Goal: Transaction & Acquisition: Purchase product/service

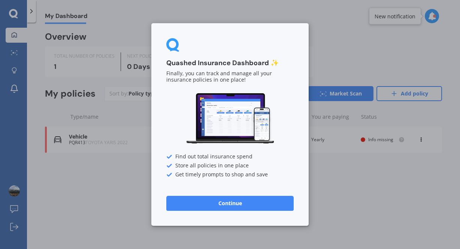
click at [215, 207] on button "Continue" at bounding box center [229, 203] width 127 height 15
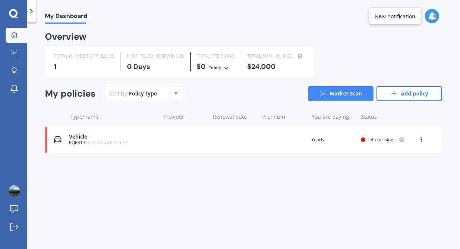
click at [376, 139] on span "Info missing" at bounding box center [380, 139] width 25 height 6
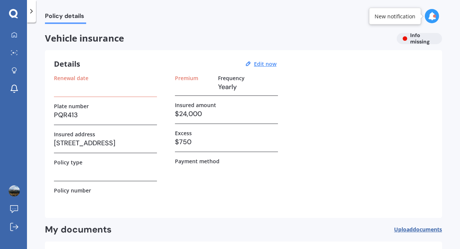
click at [414, 39] on div "Vehicle insurance Info missing" at bounding box center [243, 38] width 397 height 11
click at [406, 13] on div "New notification" at bounding box center [395, 15] width 41 height 7
click at [434, 16] on div at bounding box center [434, 16] width 3 height 3
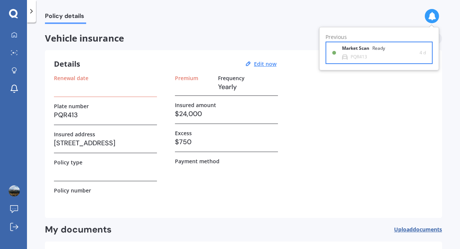
click at [366, 55] on div "PQR413" at bounding box center [359, 56] width 16 height 5
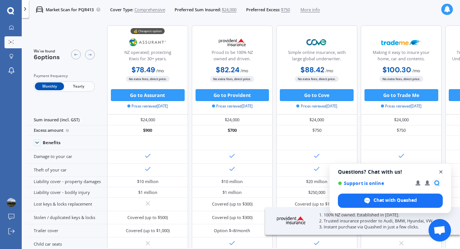
click at [444, 172] on span "Close chat" at bounding box center [441, 172] width 9 height 9
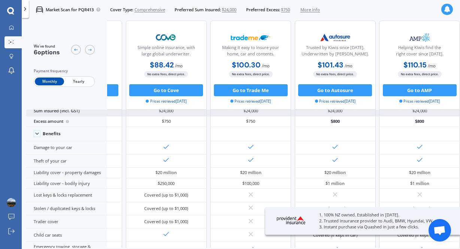
scroll to position [11, 0]
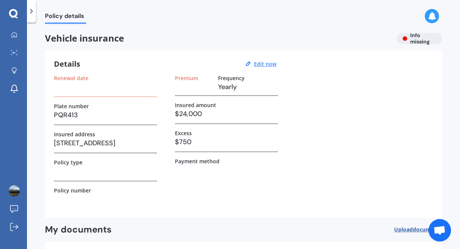
click at [108, 88] on h3 at bounding box center [105, 86] width 103 height 11
click at [263, 63] on u "Edit now" at bounding box center [265, 63] width 22 height 7
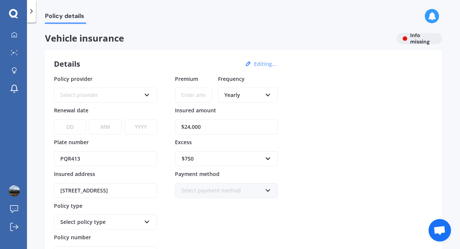
click at [123, 101] on div "Select provider AA AMI AMP ANZ ASB Aioi Nissay Dowa Ando Assurant Autosure BNZ …" at bounding box center [105, 95] width 103 height 15
click at [48, 88] on div "Details Editing... Policy provider AA AA AMI AMP ANZ ASB [PERSON_NAME] Dowa And…" at bounding box center [243, 175] width 397 height 250
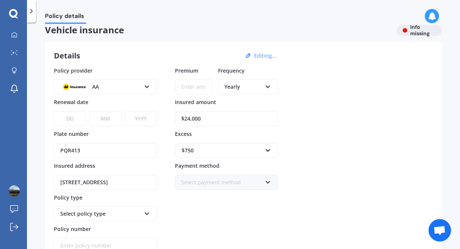
scroll to position [6, 0]
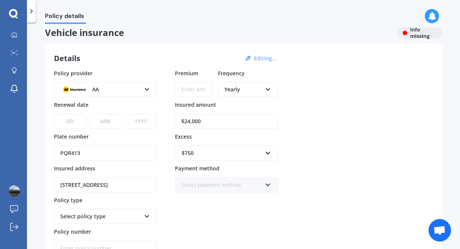
click at [118, 90] on div "AA" at bounding box center [100, 89] width 81 height 8
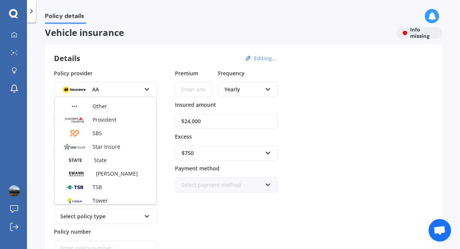
scroll to position [325, 0]
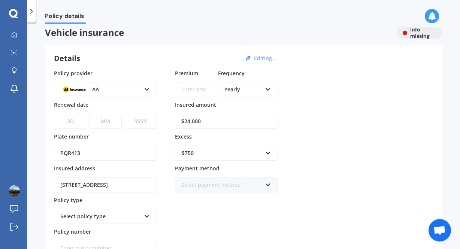
click at [45, 81] on div "Details Editing... Policy provider AA AA AMI AMP ANZ ASB [PERSON_NAME] Dowa And…" at bounding box center [243, 170] width 397 height 250
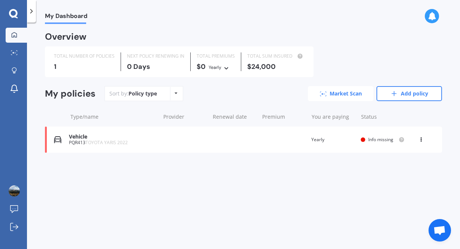
click at [357, 100] on link "Market Scan" at bounding box center [341, 93] width 66 height 15
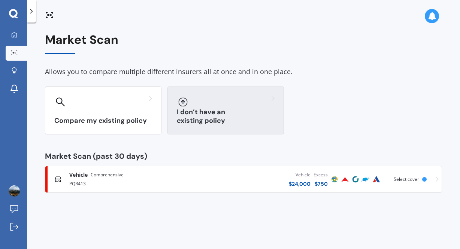
click at [211, 112] on div "I don’t have an existing policy" at bounding box center [226, 111] width 117 height 48
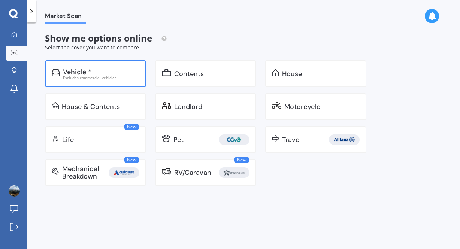
click at [117, 76] on div "Excludes commercial vehicles" at bounding box center [101, 78] width 76 height 4
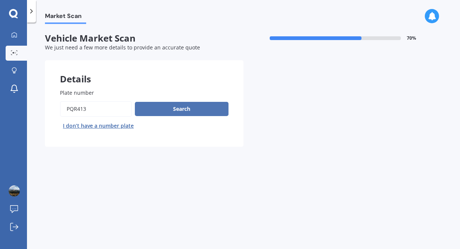
click at [167, 109] on button "Search" at bounding box center [182, 109] width 94 height 14
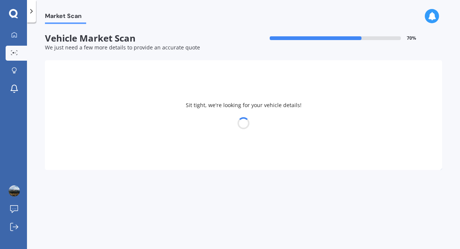
select select "TOYOTA"
select select "YARIS"
select select "14"
select select "11"
select select "1986"
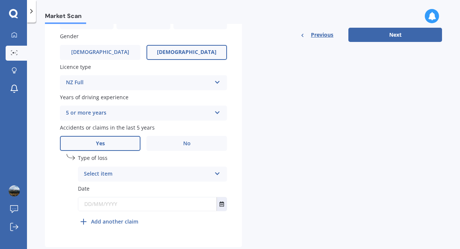
scroll to position [265, 0]
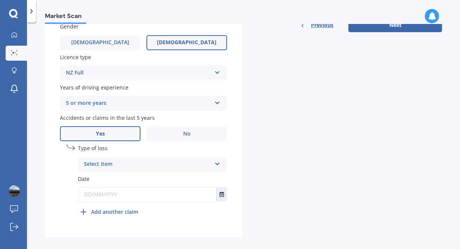
click at [122, 169] on div "Select item" at bounding box center [147, 164] width 127 height 9
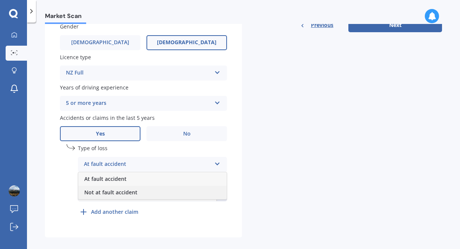
click at [115, 194] on span "Not at fault accident" at bounding box center [110, 192] width 53 height 7
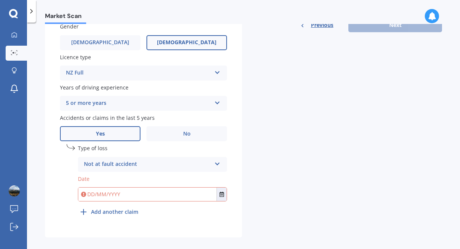
click at [114, 196] on input "text" at bounding box center [147, 194] width 138 height 13
click at [220, 197] on icon "Select date" at bounding box center [222, 194] width 4 height 5
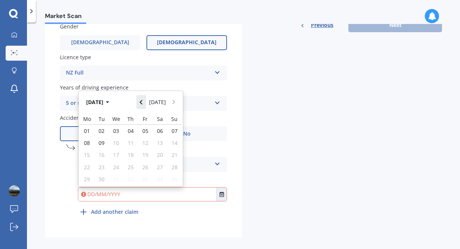
click at [143, 104] on icon "Navigate back" at bounding box center [140, 102] width 3 height 5
click at [161, 137] on div "05" at bounding box center [160, 131] width 15 height 12
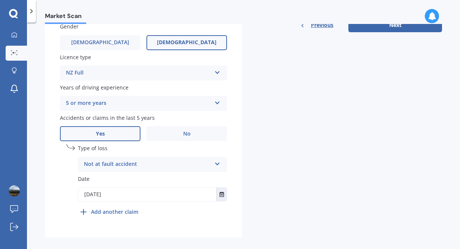
click at [103, 199] on input "[DATE]" at bounding box center [147, 194] width 138 height 13
click at [217, 198] on button "Select date" at bounding box center [222, 194] width 10 height 13
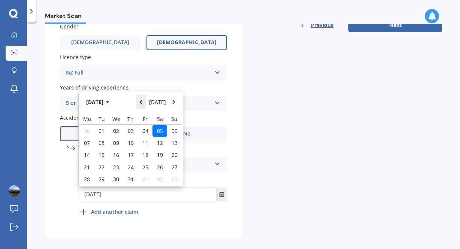
click at [142, 105] on icon "Navigate back" at bounding box center [140, 102] width 3 height 5
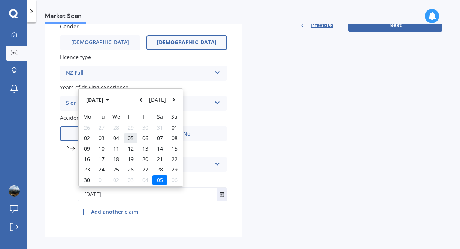
click at [132, 142] on span "05" at bounding box center [131, 138] width 6 height 7
type input "[DATE]"
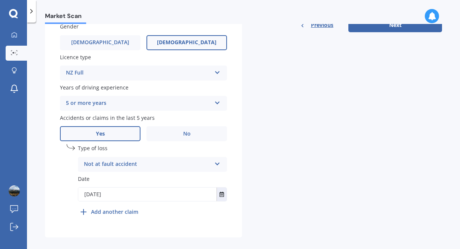
click at [64, 173] on div "undefined 1 Type of loss Not at fault accident At fault accident Not at fault a…" at bounding box center [143, 183] width 167 height 78
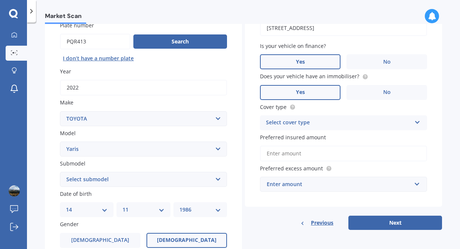
scroll to position [78, 0]
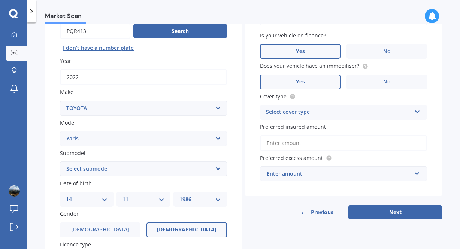
click at [372, 109] on div "Select cover type" at bounding box center [338, 112] width 145 height 9
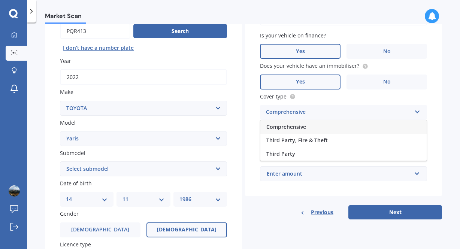
click at [362, 126] on div "Comprehensive" at bounding box center [343, 126] width 166 height 13
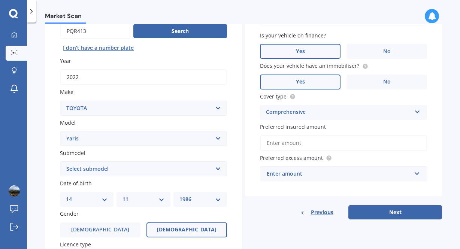
click at [339, 147] on input "Preferred insured amount" at bounding box center [343, 143] width 167 height 16
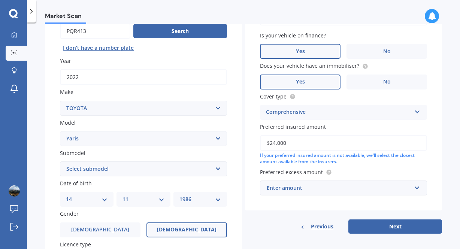
type input "$24,000"
click at [298, 212] on div "Vehicle is parked at [STREET_ADDRESS] Enter address manually Is your vehicle on…" at bounding box center [343, 107] width 197 height 251
click at [279, 190] on div "$100" at bounding box center [339, 188] width 145 height 8
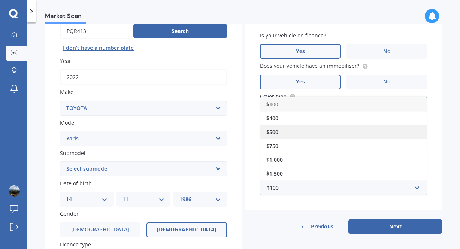
click at [293, 133] on div "$500" at bounding box center [343, 132] width 166 height 14
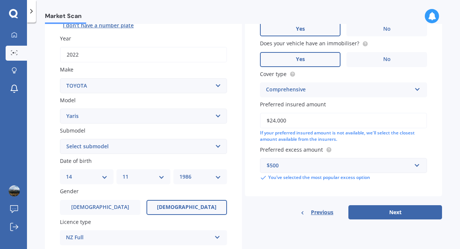
scroll to position [101, 0]
click at [371, 211] on button "Next" at bounding box center [396, 212] width 94 height 14
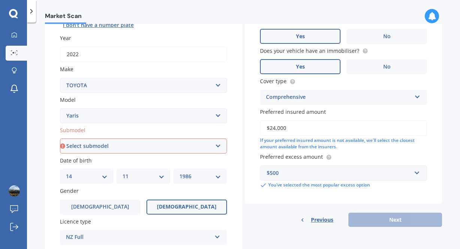
click at [152, 150] on select "Select submodel (All other) Cross 1.5 GR petrol turbo GX auto GX manual Hybrid …" at bounding box center [143, 146] width 167 height 15
click at [60, 139] on select "Select submodel (All other) Cross 1.5 GR petrol turbo GX auto GX manual Hybrid …" at bounding box center [143, 146] width 167 height 15
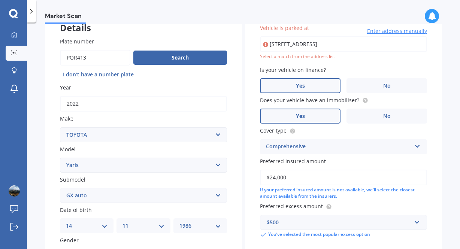
scroll to position [51, 0]
click at [116, 198] on select "Select submodel (All other) Cross 1.5 GR petrol turbo GX auto GX manual Hybrid …" at bounding box center [143, 195] width 167 height 15
select select "HYBRID"
click at [60, 189] on select "Select submodel (All other) Cross 1.5 GR petrol turbo GX auto GX manual Hybrid …" at bounding box center [143, 195] width 167 height 15
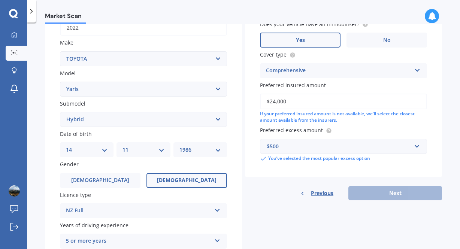
scroll to position [128, 0]
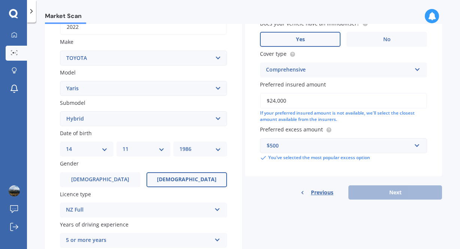
click at [258, 195] on div "Previous Next" at bounding box center [343, 193] width 197 height 14
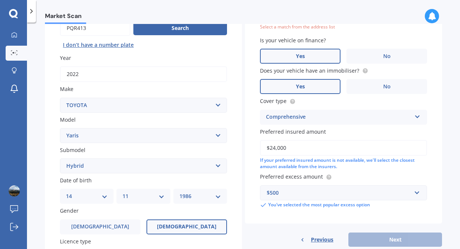
scroll to position [0, 0]
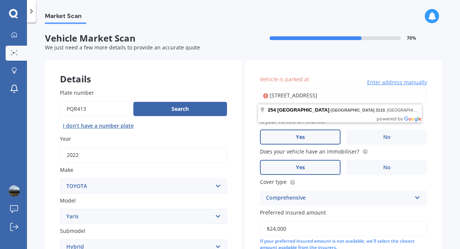
click at [303, 97] on input "[STREET_ADDRESS]" at bounding box center [343, 96] width 167 height 16
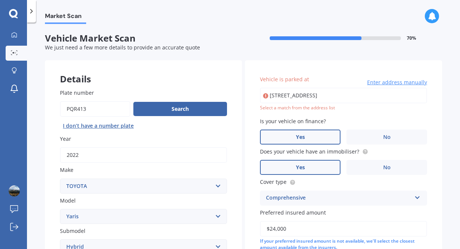
type input "[STREET_ADDRESS]"
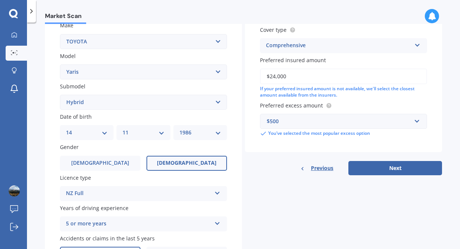
scroll to position [275, 0]
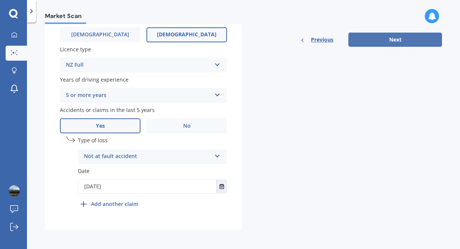
click at [404, 41] on button "Next" at bounding box center [396, 40] width 94 height 14
select select "14"
select select "11"
select select "1986"
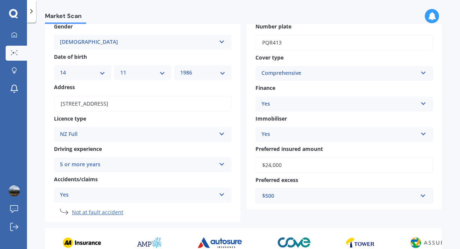
scroll to position [151, 0]
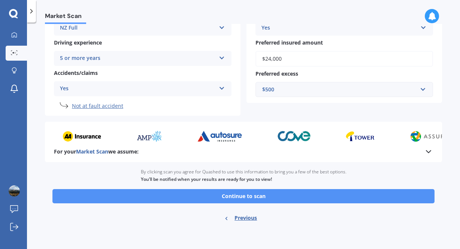
click at [203, 199] on button "Continue to scan" at bounding box center [243, 196] width 382 height 14
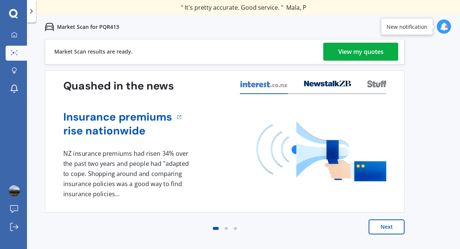
click at [362, 51] on div "View my quotes" at bounding box center [360, 52] width 45 height 18
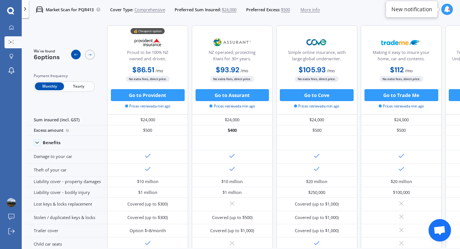
click at [74, 56] on icon at bounding box center [75, 54] width 5 height 5
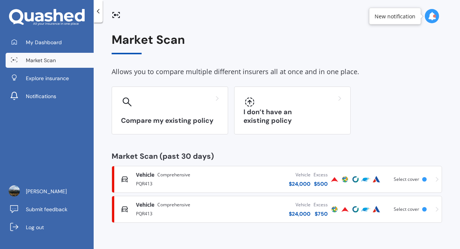
click at [254, 217] on div "Vehicle $ 24,000 Excess $ 750" at bounding box center [277, 209] width 104 height 22
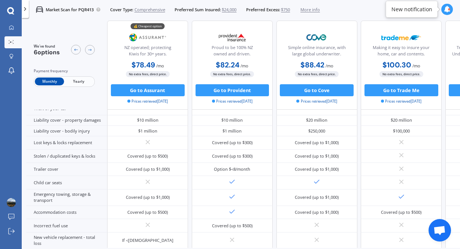
scroll to position [81, 0]
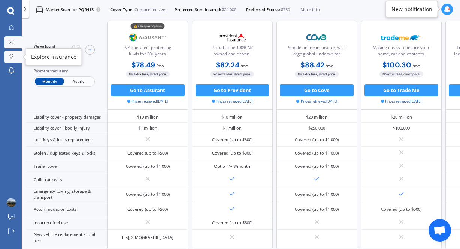
click at [13, 53] on link "Explore insurance" at bounding box center [12, 57] width 17 height 12
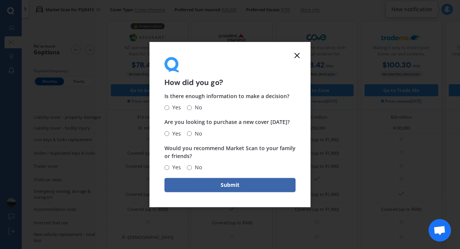
click at [298, 53] on line at bounding box center [297, 55] width 4 height 4
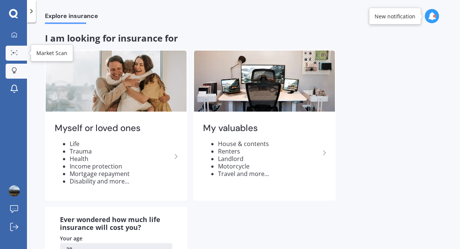
click at [17, 54] on icon at bounding box center [14, 52] width 7 height 5
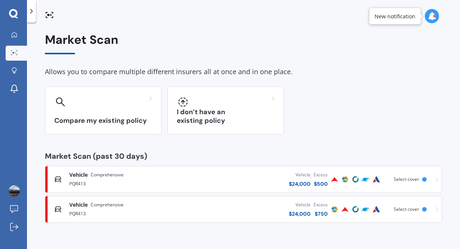
click at [88, 215] on div "PQR413" at bounding box center [130, 213] width 123 height 9
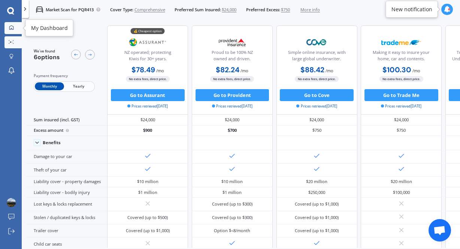
click at [12, 30] on div at bounding box center [11, 28] width 9 height 6
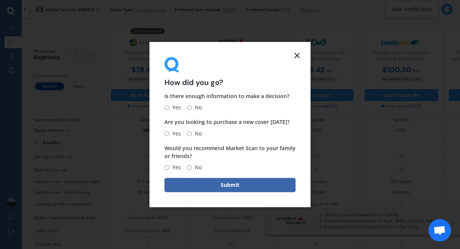
click at [189, 108] on input "No" at bounding box center [189, 107] width 5 height 5
radio input "true"
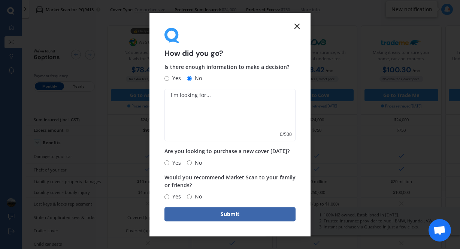
click at [188, 164] on input "No" at bounding box center [189, 162] width 5 height 5
radio input "true"
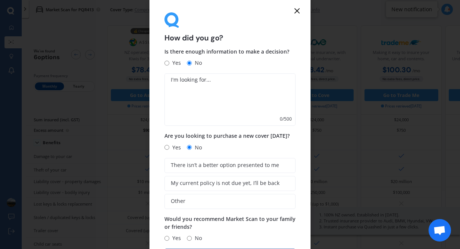
click at [168, 241] on input "Yes" at bounding box center [167, 238] width 5 height 5
radio input "true"
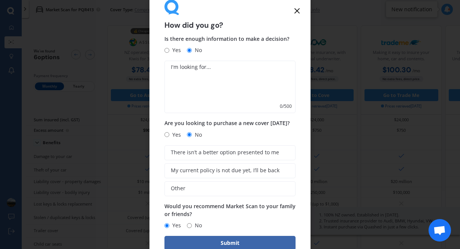
scroll to position [27, 0]
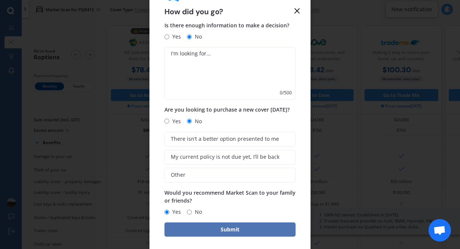
click at [177, 233] on button "Submit" at bounding box center [230, 230] width 131 height 14
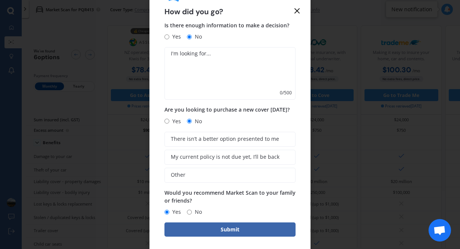
click at [227, 86] on textarea at bounding box center [230, 73] width 131 height 52
click at [166, 40] on label "Yes" at bounding box center [173, 36] width 16 height 9
click at [166, 39] on input "Yes" at bounding box center [167, 36] width 5 height 5
radio input "true"
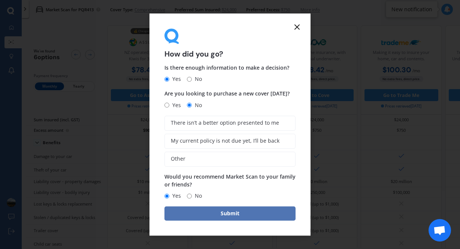
click at [210, 214] on button "Submit" at bounding box center [230, 214] width 131 height 14
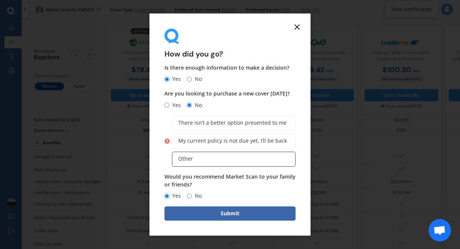
click at [193, 153] on label "Other" at bounding box center [234, 159] width 124 height 15
click at [0, 0] on input "Other" at bounding box center [0, 0] width 0 height 0
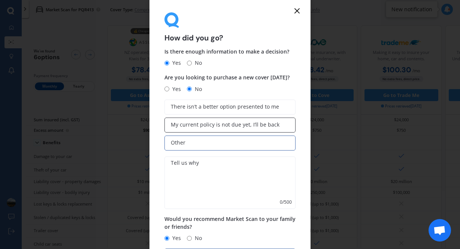
click at [199, 126] on span "My current policy is not due yet, I’ll be back" at bounding box center [225, 125] width 109 height 6
click at [0, 0] on input "My current policy is not due yet, I’ll be back" at bounding box center [0, 0] width 0 height 0
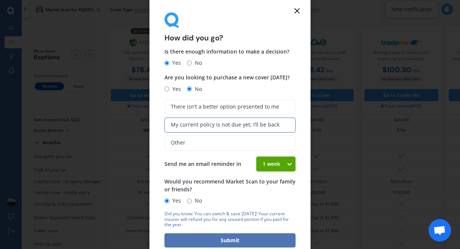
click at [215, 242] on button "Submit" at bounding box center [230, 240] width 131 height 14
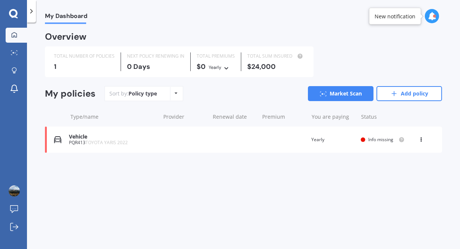
click at [249, 136] on div "Vehicle PQR413 TOYOTA YARIS 2022 Renewal date Premium You are paying Yearly Sta…" at bounding box center [243, 140] width 397 height 26
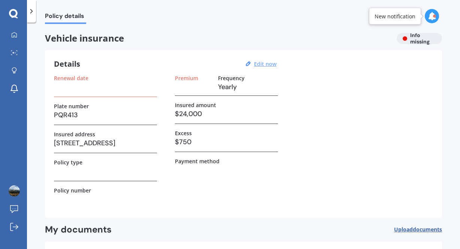
click at [260, 62] on u "Edit now" at bounding box center [265, 63] width 22 height 7
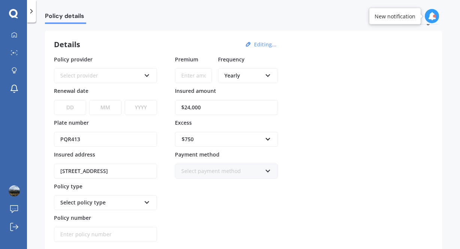
scroll to position [22, 0]
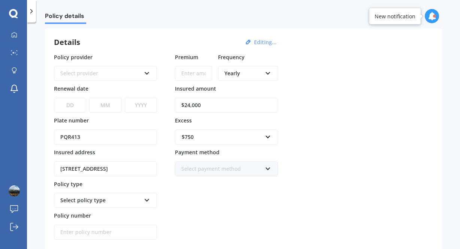
click at [227, 109] on input "$24,000" at bounding box center [226, 105] width 103 height 15
click at [189, 105] on input "$24,000" at bounding box center [226, 105] width 103 height 15
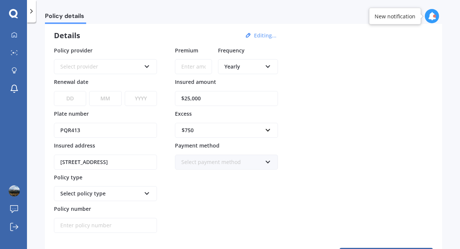
scroll to position [29, 0]
type input "$25,000"
click at [99, 71] on div "Select provider AA AMI AMP ANZ ASB Aioi Nissay Dowa Ando Assurant Autosure BNZ …" at bounding box center [105, 66] width 103 height 15
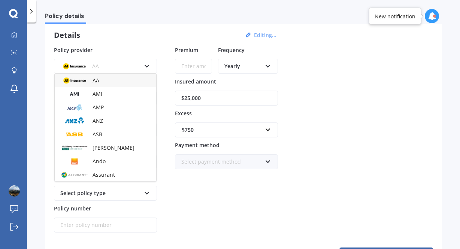
click at [100, 66] on div "AA" at bounding box center [100, 66] width 81 height 8
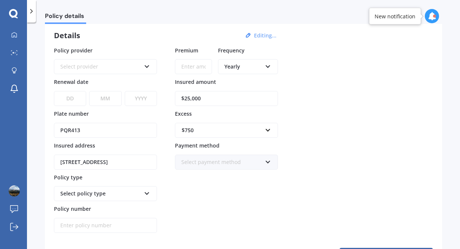
scroll to position [13, 0]
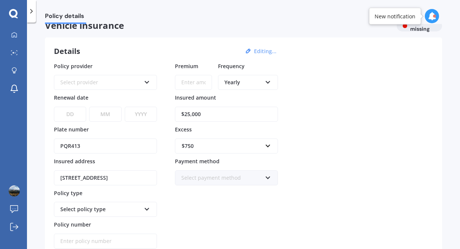
click at [118, 77] on div "Select provider AA AMI AMP ANZ ASB Aioi Nissay Dowa Ando Assurant Autosure BNZ …" at bounding box center [105, 82] width 103 height 15
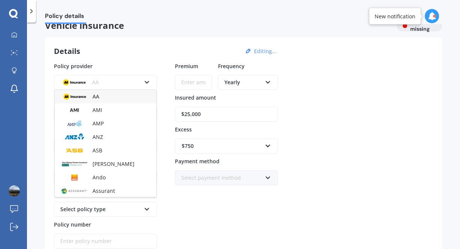
click at [109, 81] on div "AA" at bounding box center [100, 82] width 81 height 8
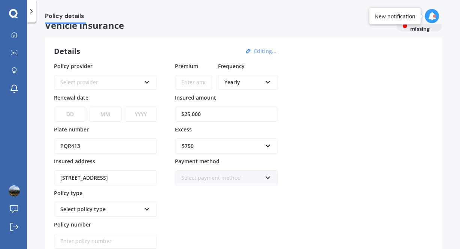
click at [150, 79] on icon at bounding box center [147, 80] width 6 height 5
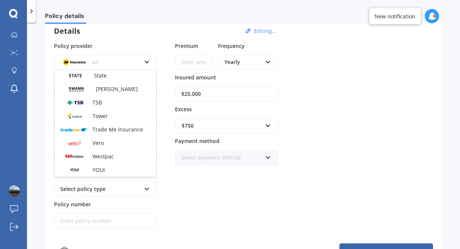
scroll to position [33, 0]
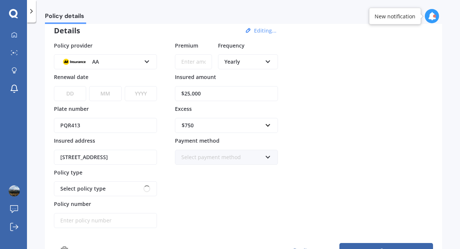
click at [41, 143] on div "Policy details Vehicle insurance Info missing Details Editing... Policy provide…" at bounding box center [243, 137] width 433 height 227
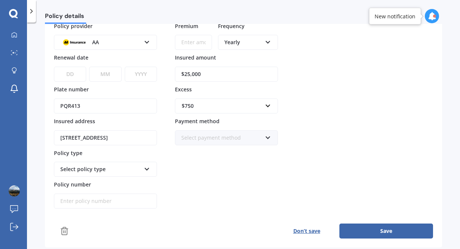
scroll to position [0, 0]
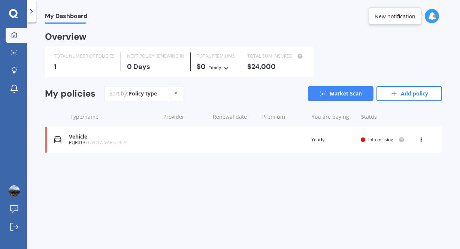
click at [144, 163] on div "Overview TOTAL NUMBER OF POLICIES 1 NEXT POLICY RENEWING IN 0 Days TOTAL PREMIU…" at bounding box center [243, 102] width 397 height 138
click at [177, 97] on div "Policy type Alphabetical Date added Renewing next" at bounding box center [176, 93] width 12 height 13
click at [336, 92] on link "Market Scan" at bounding box center [341, 93] width 66 height 15
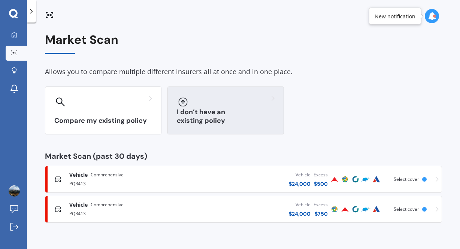
click at [221, 114] on div "I don’t have an existing policy" at bounding box center [226, 111] width 117 height 48
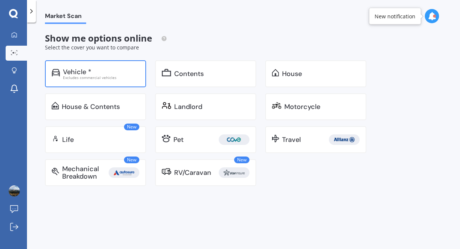
click at [125, 75] on div "Vehicle * Excludes commercial vehicles" at bounding box center [101, 73] width 76 height 11
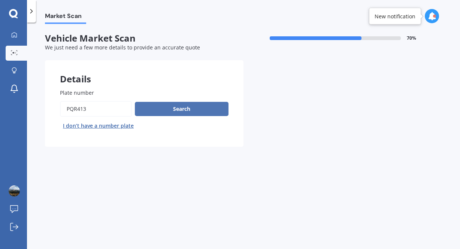
click at [168, 113] on button "Search" at bounding box center [182, 109] width 94 height 14
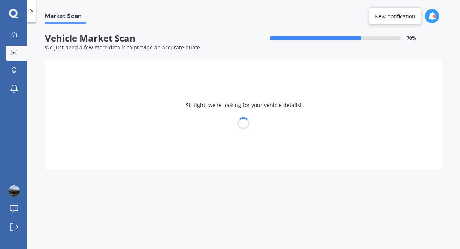
select select "TOYOTA"
select select "YARIS"
select select "14"
select select "11"
select select "1986"
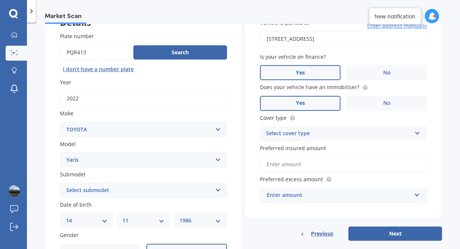
scroll to position [65, 0]
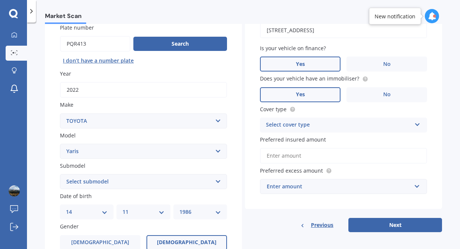
click at [105, 182] on select "Select submodel (All other) Cross 1.5 GR petrol turbo GX auto GX manual Hybrid …" at bounding box center [143, 181] width 167 height 15
select select "HYBRID"
click at [60, 175] on select "Select submodel (All other) Cross 1.5 GR petrol turbo GX auto GX manual Hybrid …" at bounding box center [143, 181] width 167 height 15
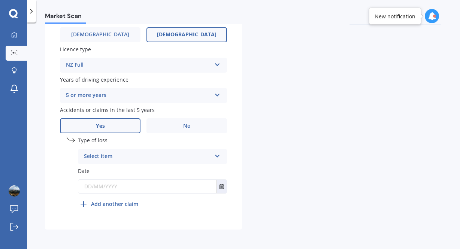
scroll to position [275, 0]
click at [131, 157] on div "Select item" at bounding box center [147, 156] width 127 height 9
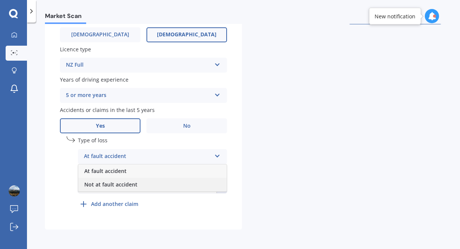
click at [126, 185] on span "Not at fault accident" at bounding box center [110, 184] width 53 height 7
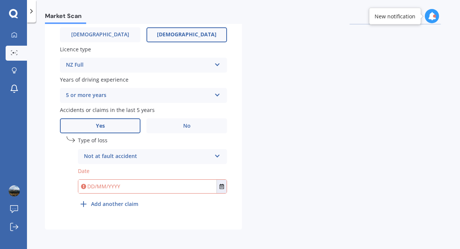
click at [126, 185] on input "text" at bounding box center [147, 186] width 138 height 13
click at [221, 191] on button "Select date" at bounding box center [222, 186] width 10 height 13
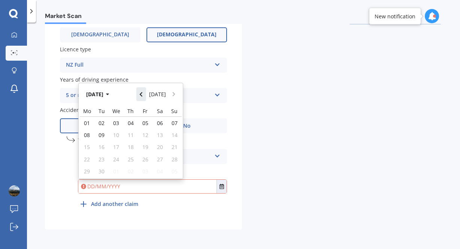
click at [141, 97] on button "Navigate back" at bounding box center [141, 93] width 10 height 13
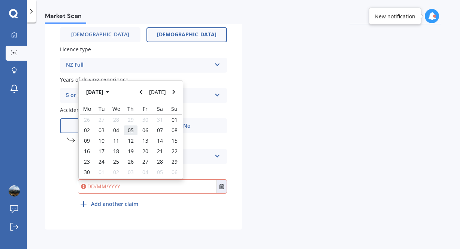
click at [131, 132] on span "05" at bounding box center [131, 130] width 6 height 7
type input "[DATE]"
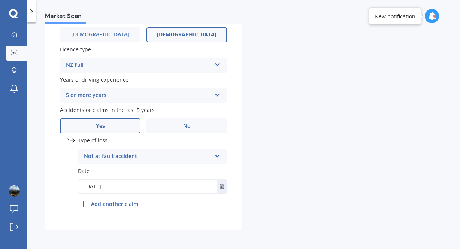
click at [50, 147] on div "Plate number Search I don’t have a number plate Year 2022 Make Select make AC A…" at bounding box center [143, 15] width 197 height 429
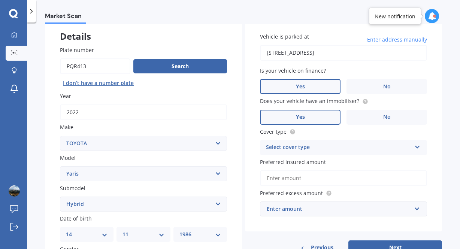
scroll to position [44, 0]
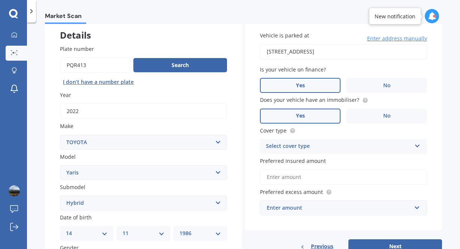
click at [355, 54] on input "[STREET_ADDRESS]" at bounding box center [343, 52] width 167 height 16
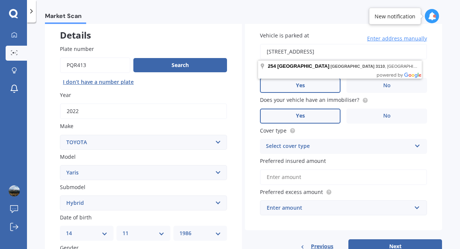
click at [338, 54] on input "[STREET_ADDRESS]" at bounding box center [343, 52] width 167 height 16
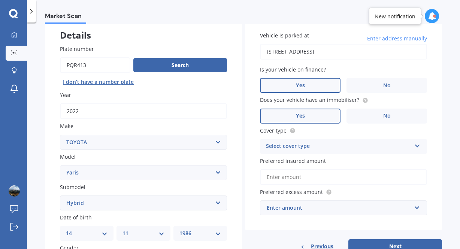
type input "[STREET_ADDRESS]"
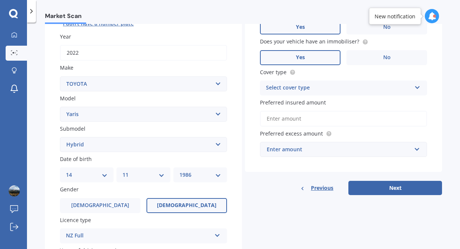
scroll to position [105, 0]
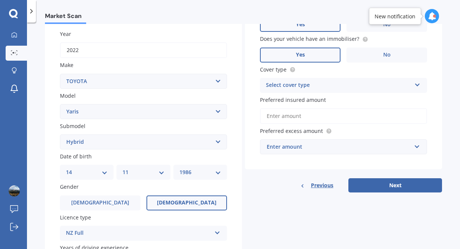
click at [332, 89] on div "Select cover type" at bounding box center [338, 85] width 145 height 9
click at [319, 102] on div "Comprehensive" at bounding box center [343, 99] width 166 height 13
click at [308, 118] on input "Preferred insured amount" at bounding box center [343, 116] width 167 height 16
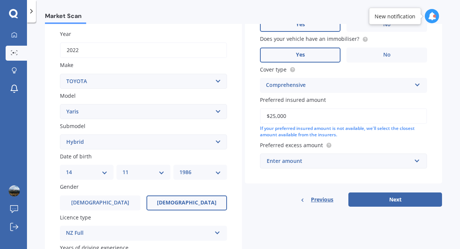
type input "$25,000"
click at [301, 164] on div "Enter amount" at bounding box center [339, 161] width 145 height 8
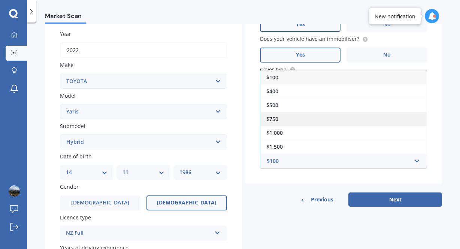
click at [300, 123] on div "$750" at bounding box center [343, 119] width 166 height 14
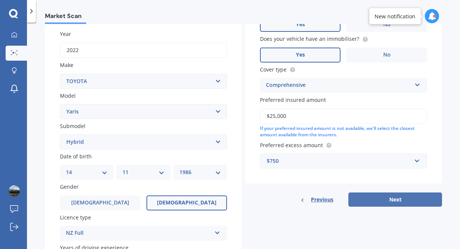
click at [367, 204] on button "Next" at bounding box center [396, 200] width 94 height 14
select select "14"
select select "11"
select select "1986"
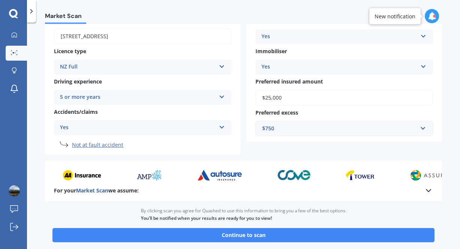
scroll to position [151, 0]
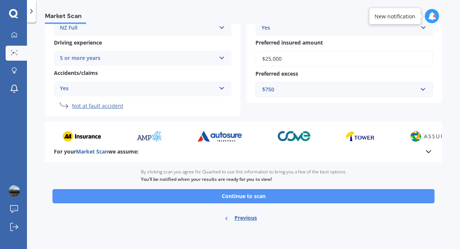
click at [350, 197] on button "Continue to scan" at bounding box center [243, 196] width 382 height 14
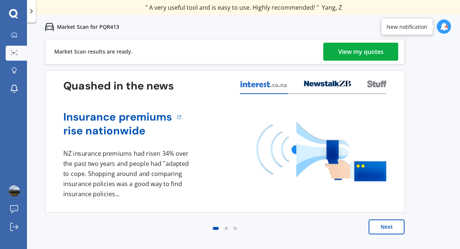
click at [345, 58] on div "View my quotes" at bounding box center [360, 52] width 45 height 18
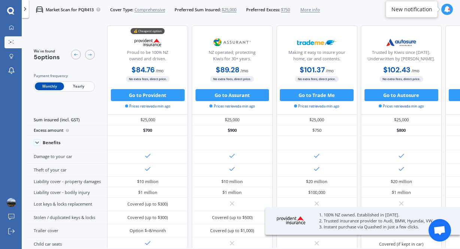
click at [82, 89] on span "Yearly" at bounding box center [78, 86] width 29 height 8
